Goal: Task Accomplishment & Management: Manage account settings

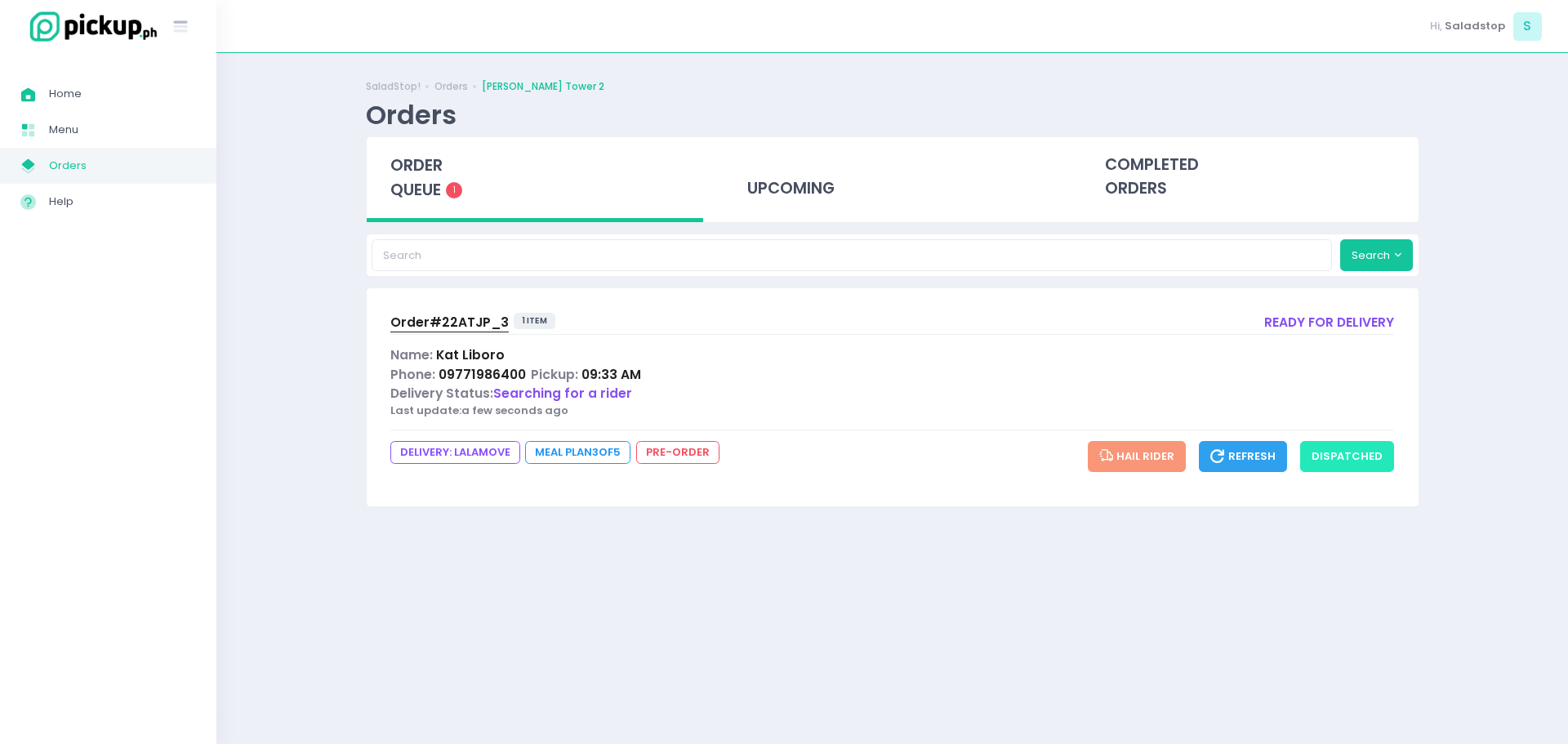
click at [1377, 462] on button "dispatched" at bounding box center [1346, 456] width 93 height 31
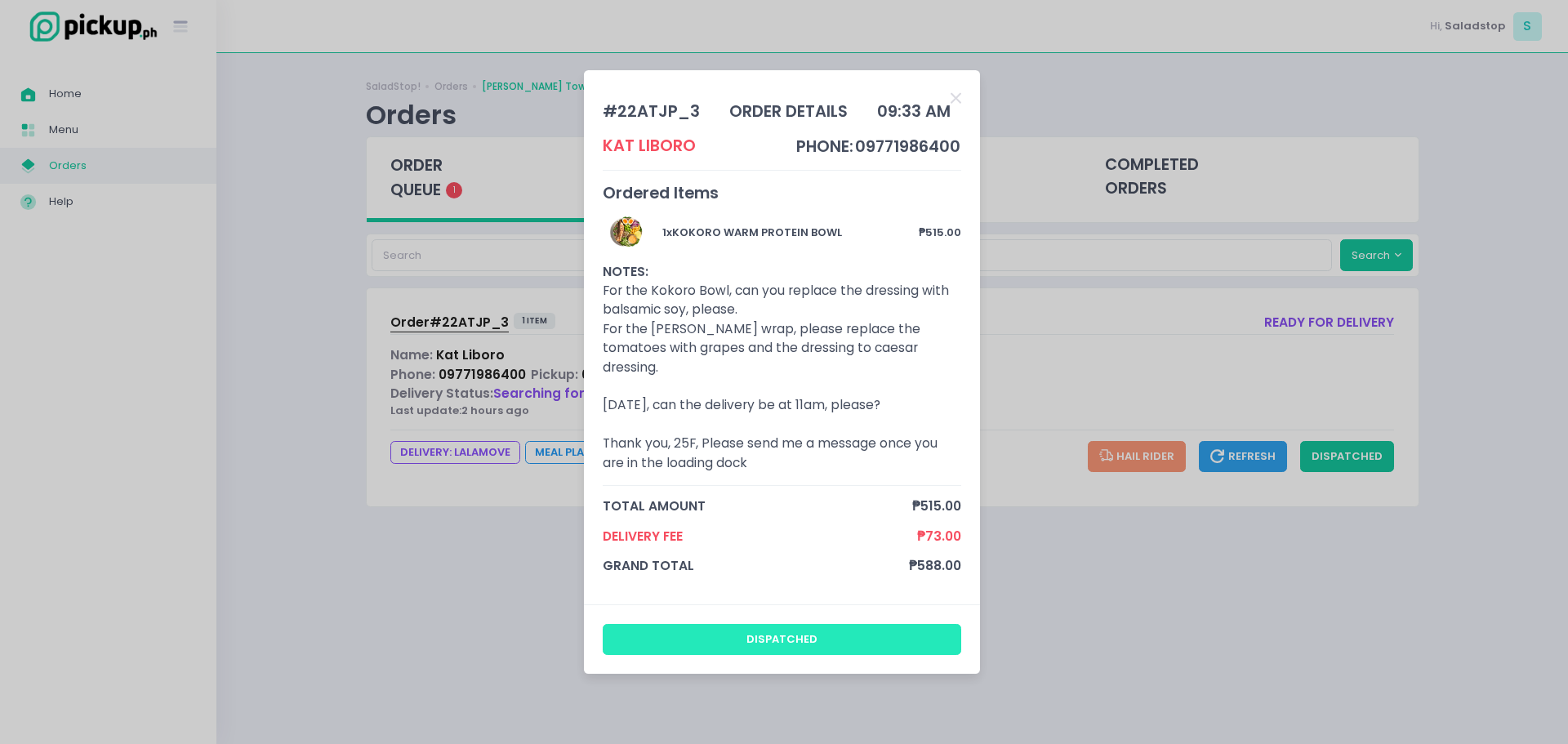
click at [790, 629] on button "dispatched" at bounding box center [783, 639] width 360 height 31
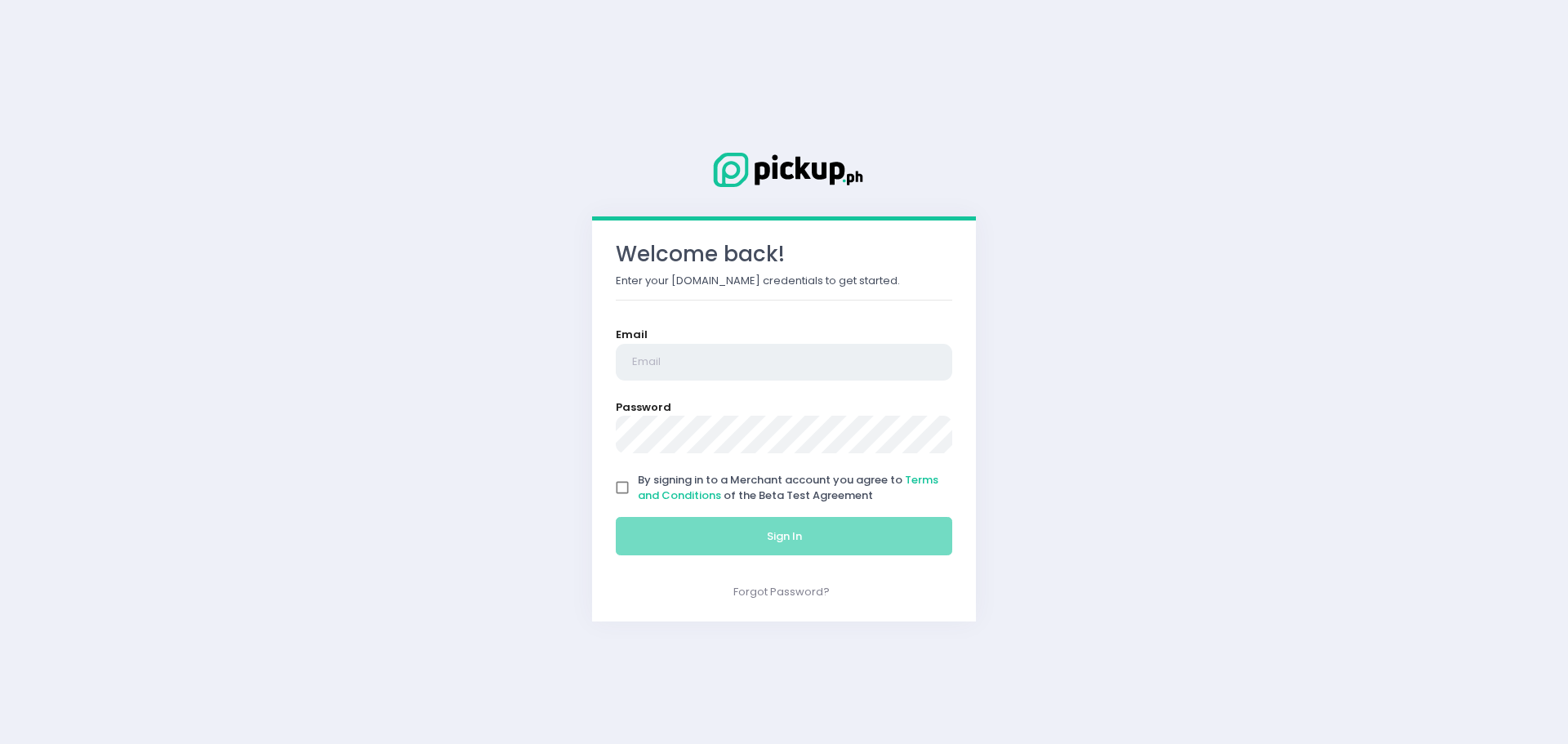
type input "[EMAIL_ADDRESS][DOMAIN_NAME]"
drag, startPoint x: 619, startPoint y: 485, endPoint x: 627, endPoint y: 494, distance: 12.0
click at [619, 485] on input "By signing in to a Merchant account you agree to Terms and Conditions of the Be…" at bounding box center [622, 487] width 31 height 31
checkbox input "true"
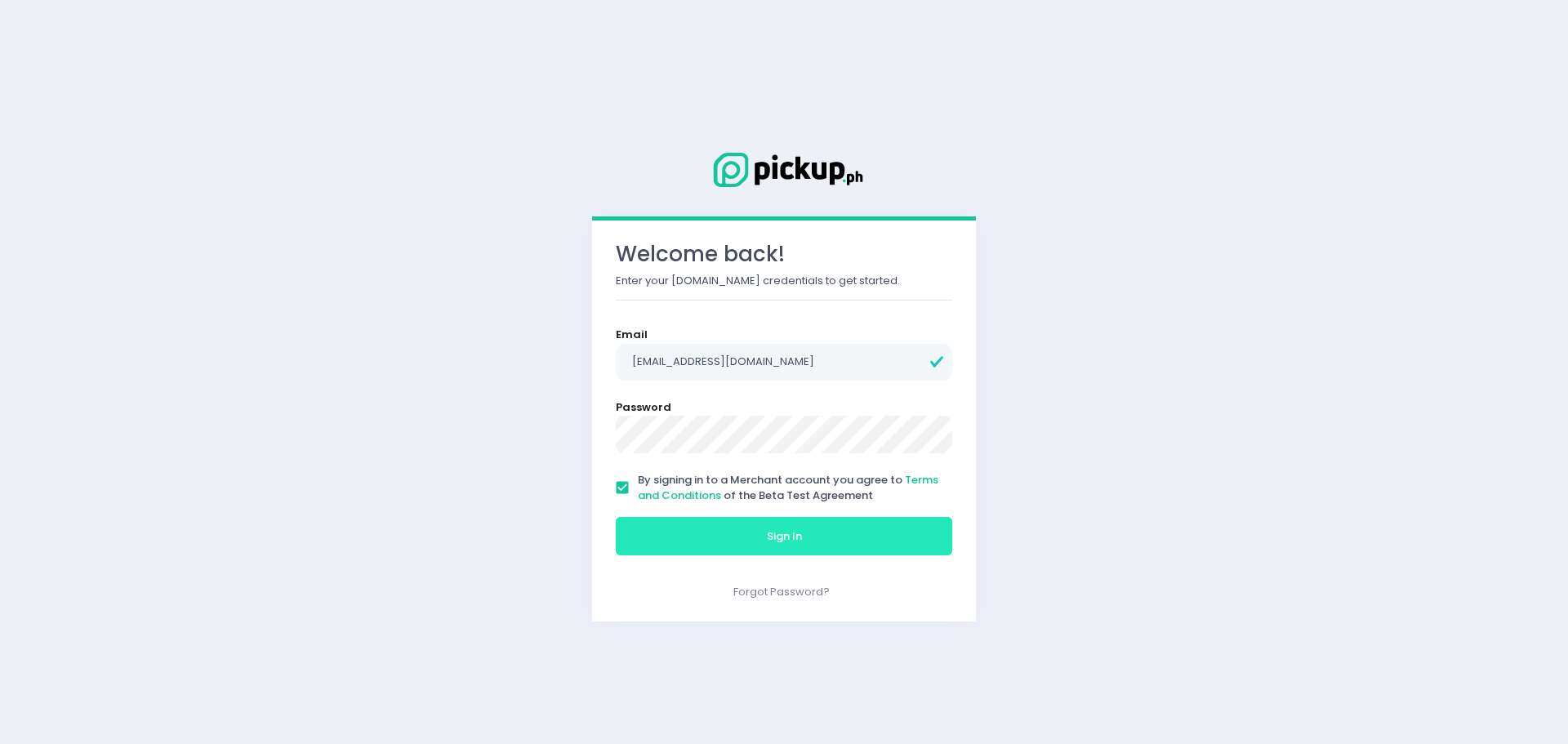
click at [668, 538] on button "Sign In" at bounding box center [784, 537] width 337 height 39
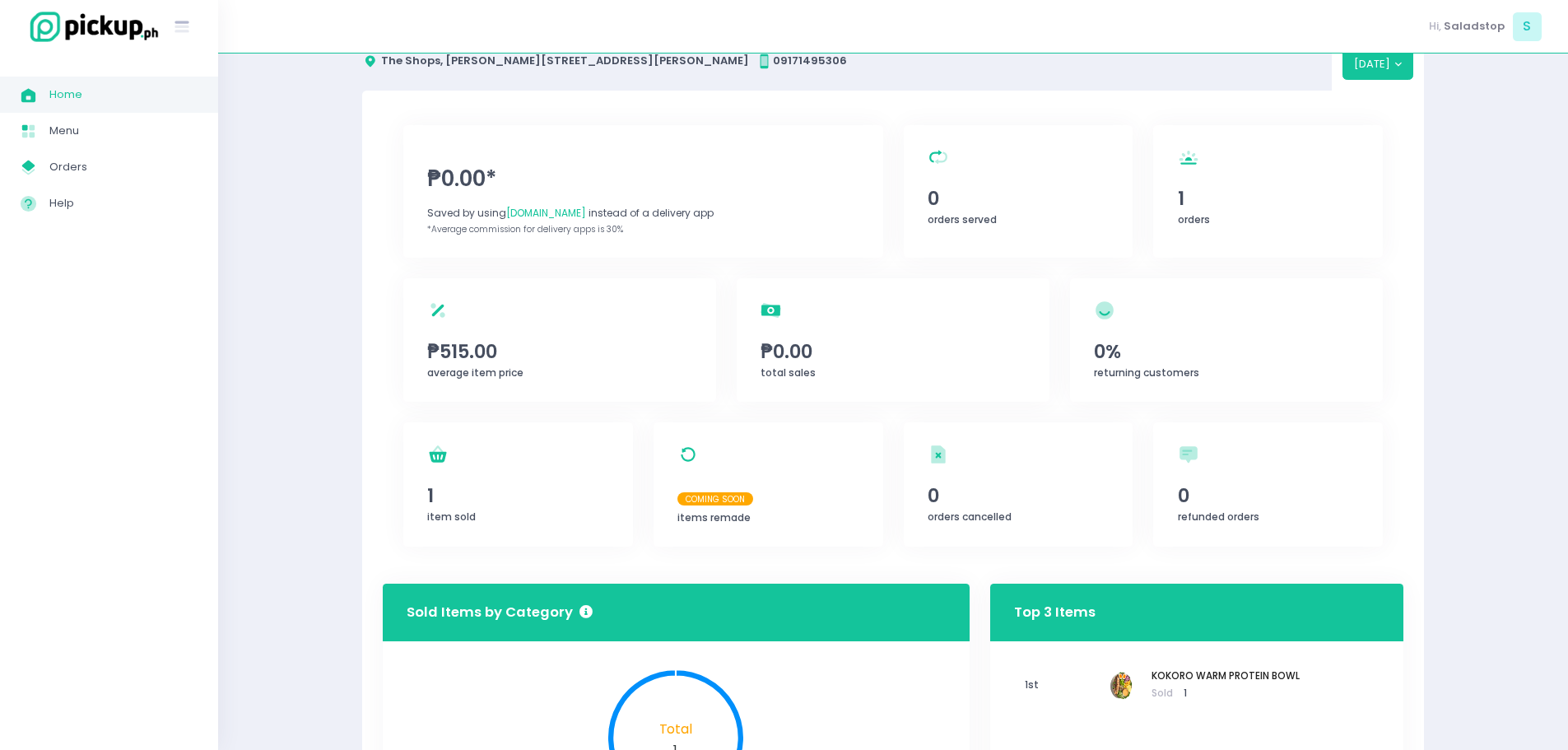
scroll to position [83, 0]
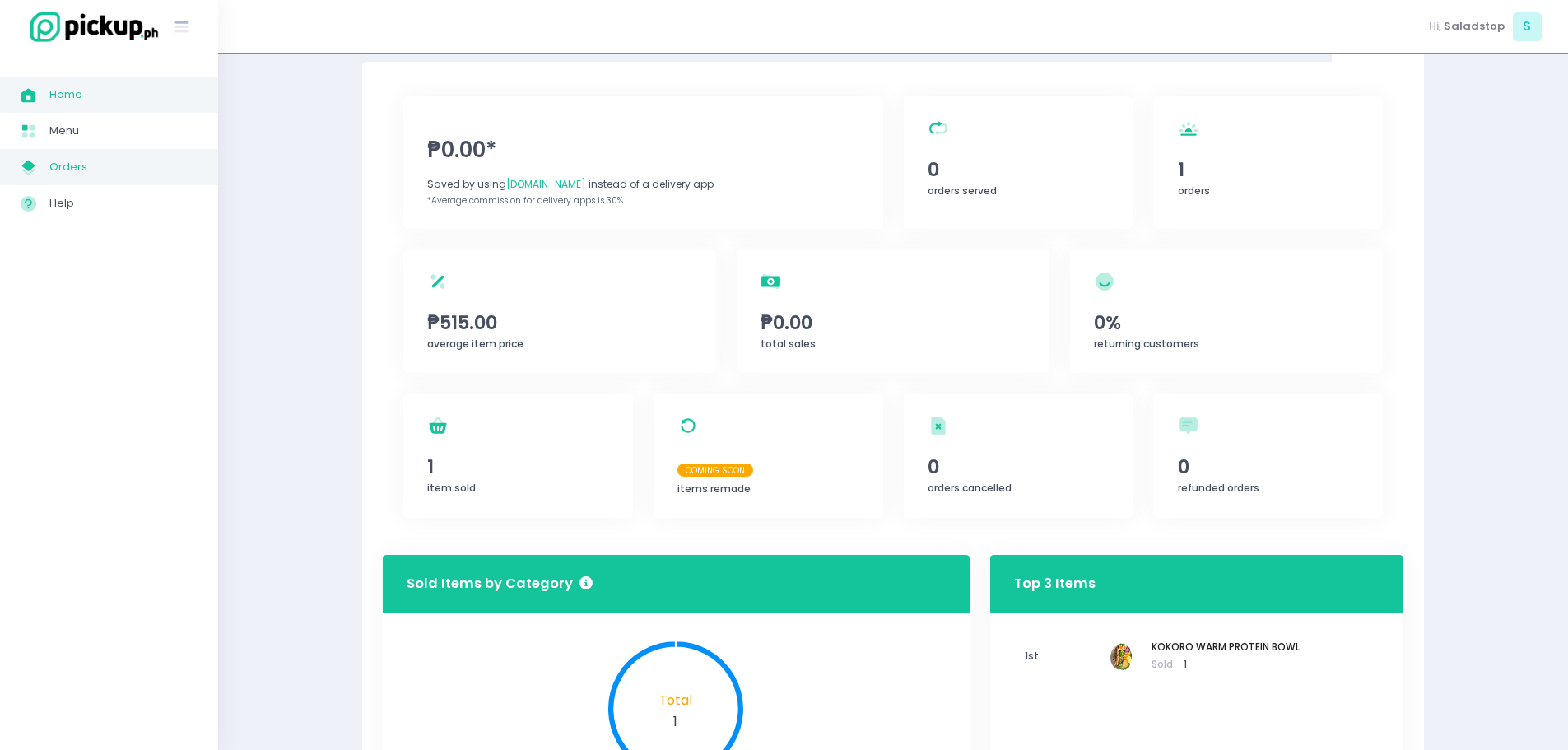
click at [91, 176] on span "Orders" at bounding box center [123, 167] width 148 height 22
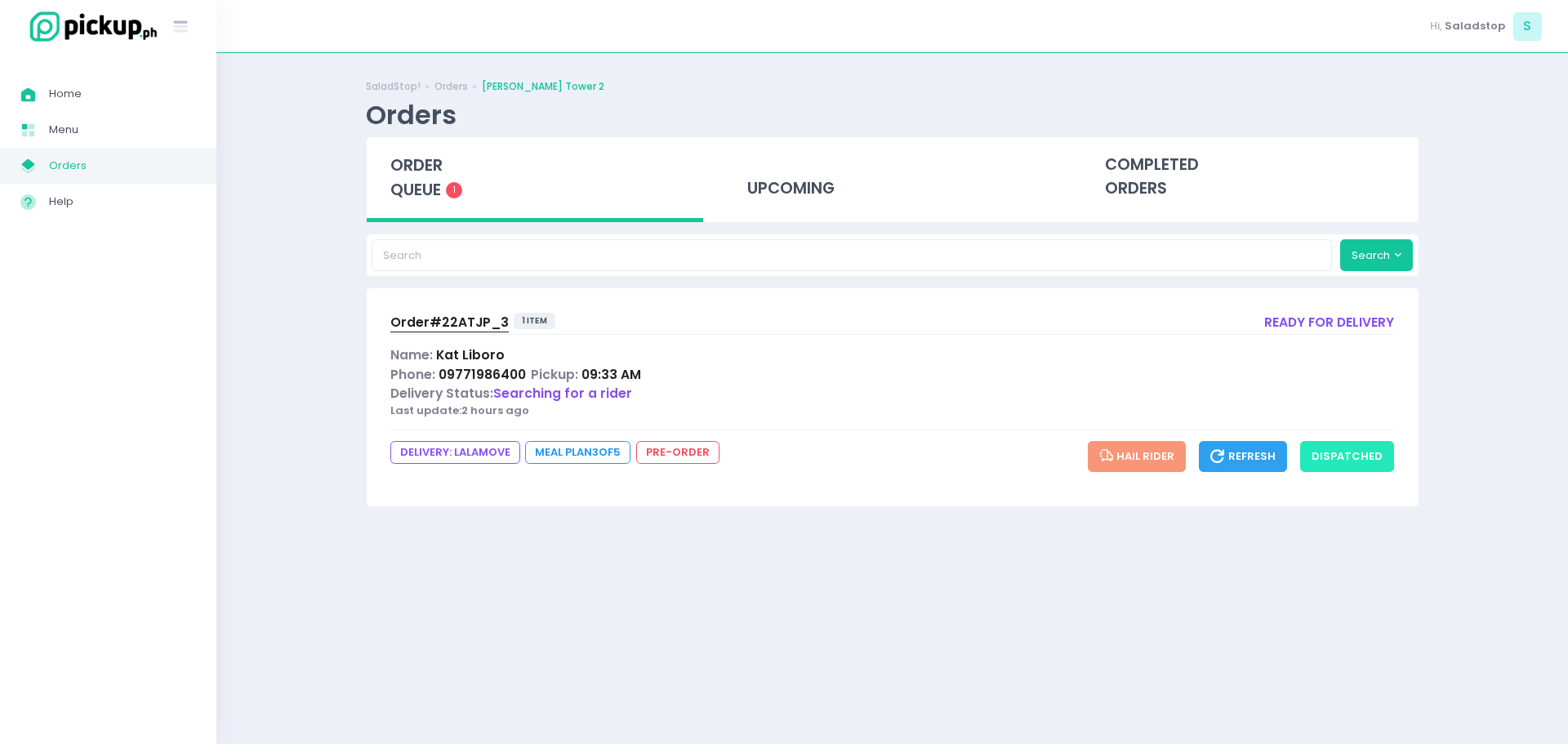
click at [1343, 449] on button "dispatched" at bounding box center [1346, 456] width 93 height 31
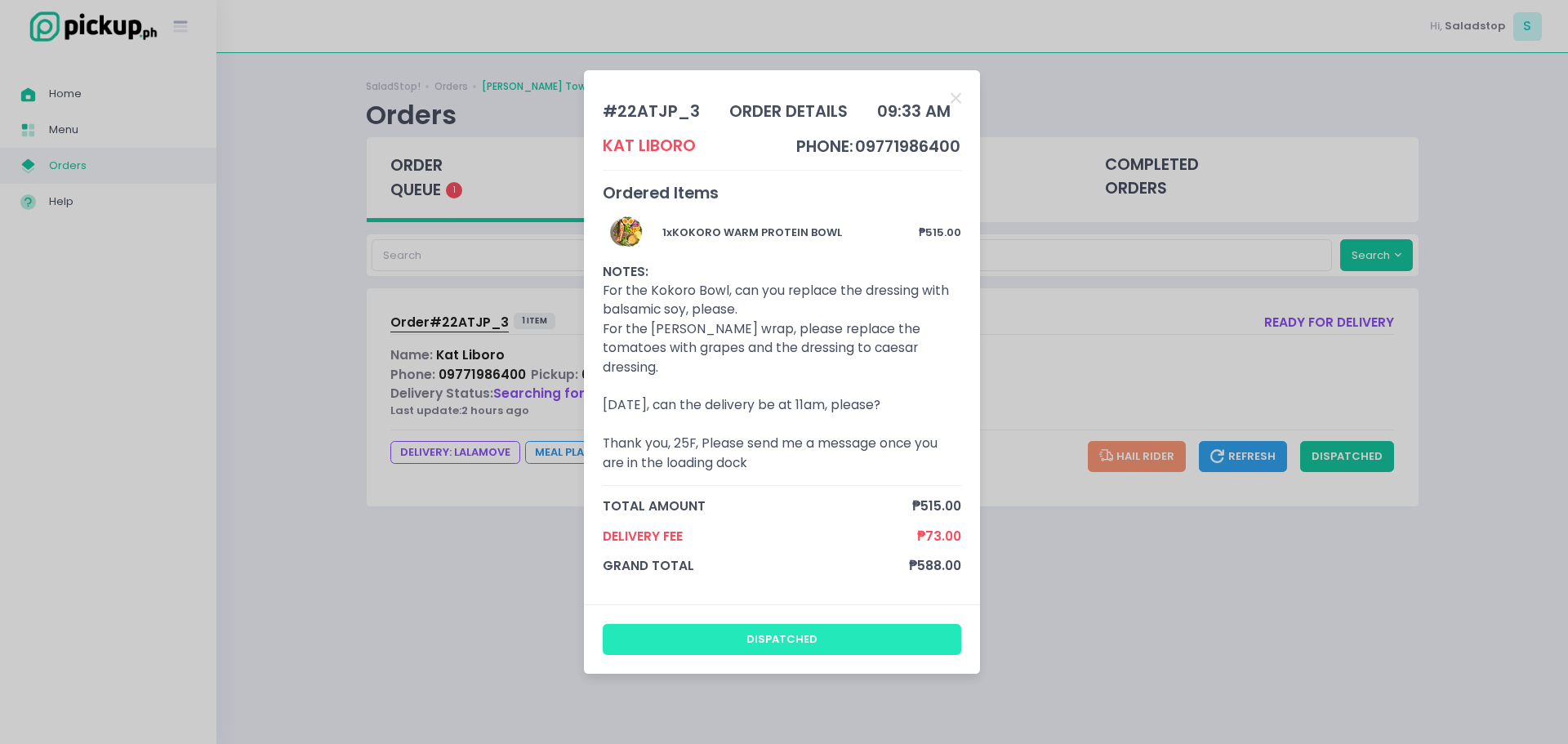
click at [873, 624] on button "dispatched" at bounding box center [783, 639] width 360 height 31
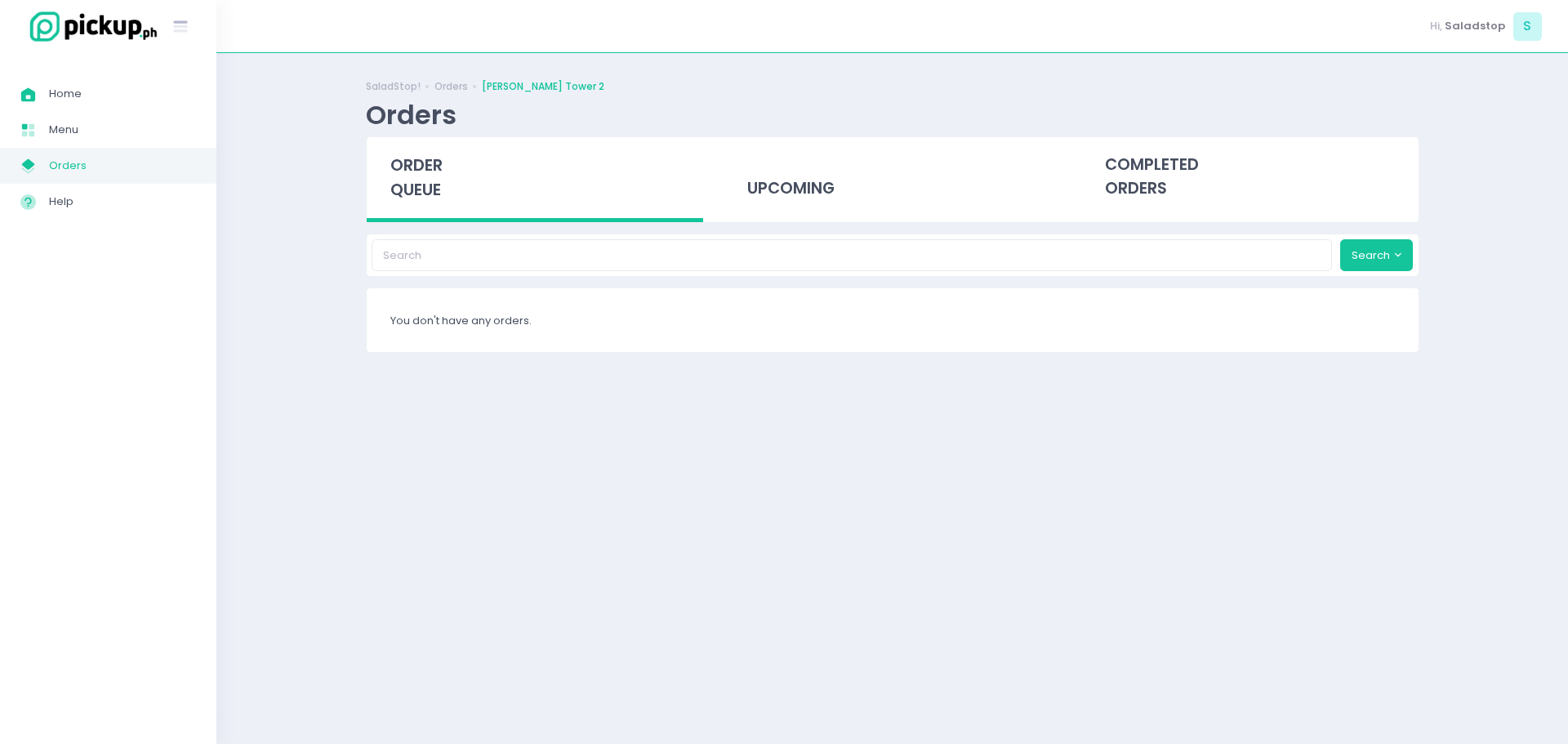
click at [783, 453] on div "Success! × You have successfully updated this order. Ok Cancel" at bounding box center [784, 372] width 1568 height 744
click at [788, 202] on div "upcoming" at bounding box center [892, 177] width 337 height 80
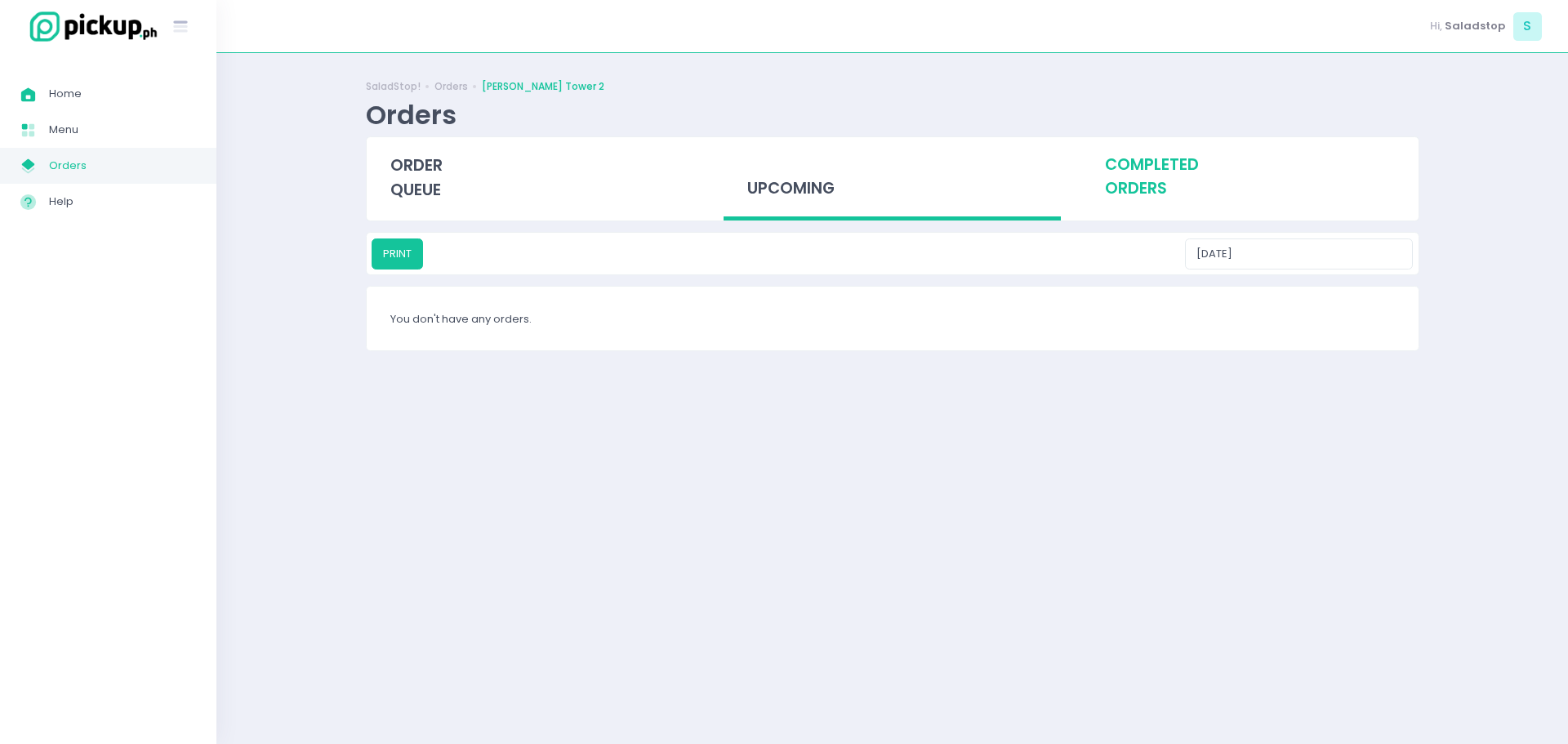
click at [1180, 166] on div "completed orders" at bounding box center [1249, 177] width 337 height 80
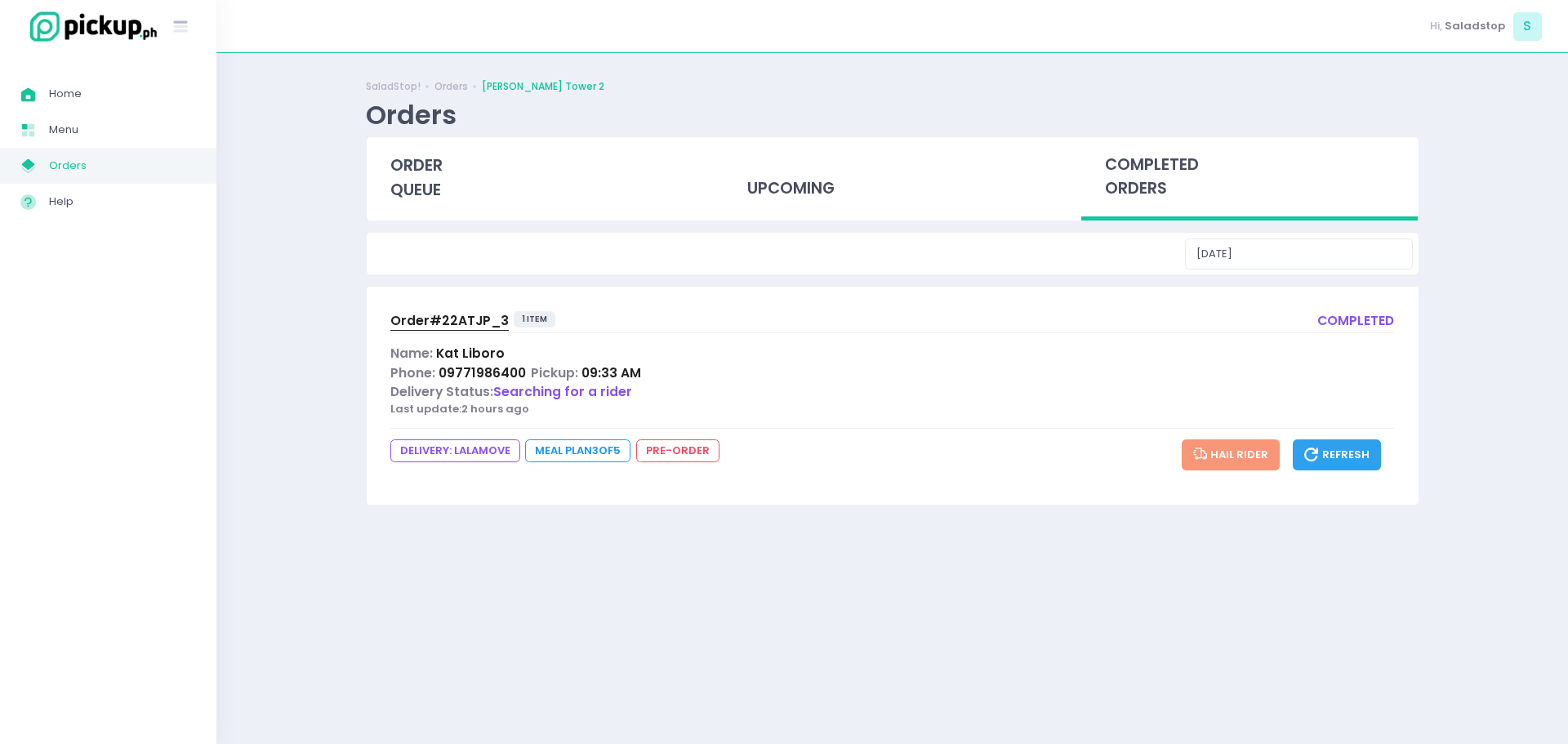
click at [1346, 443] on button "Refresh" at bounding box center [1336, 454] width 88 height 31
